Goal: Check status

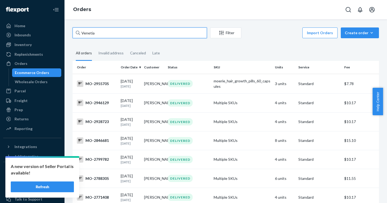
drag, startPoint x: 119, startPoint y: 34, endPoint x: 63, endPoint y: 26, distance: 56.5
click at [63, 26] on div "Home Inbounds Shipping Plans Problems Inventory Products Branded Packaging Repl…" at bounding box center [193, 101] width 387 height 203
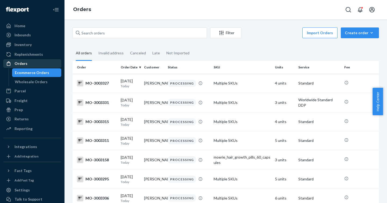
click at [22, 63] on div "Orders" at bounding box center [21, 63] width 13 height 5
click at [20, 64] on div "Orders" at bounding box center [21, 63] width 13 height 5
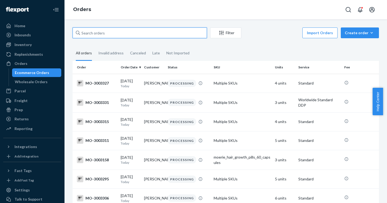
click at [117, 35] on input "text" at bounding box center [140, 32] width 134 height 11
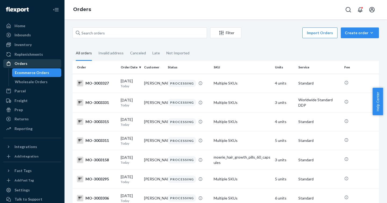
click at [15, 64] on div "Orders" at bounding box center [21, 63] width 13 height 5
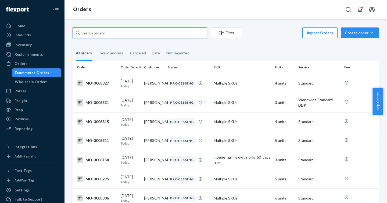
click at [116, 36] on input "text" at bounding box center [140, 32] width 134 height 11
paste input "2999836"
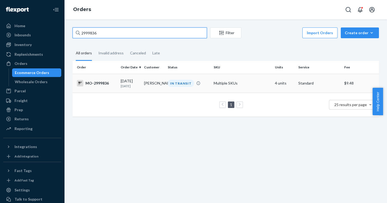
type input "2999836"
click at [96, 84] on div "MO-2999836" at bounding box center [97, 83] width 40 height 6
